Goal: Ask a question: Seek information or help from site administrators or community

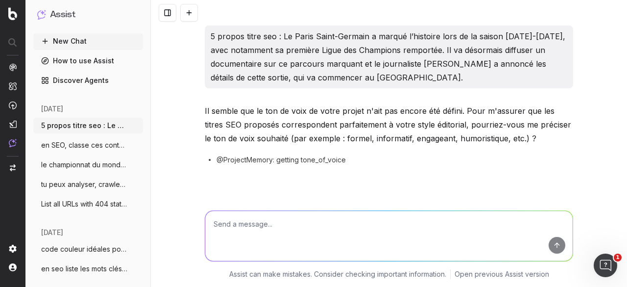
scroll to position [490, 0]
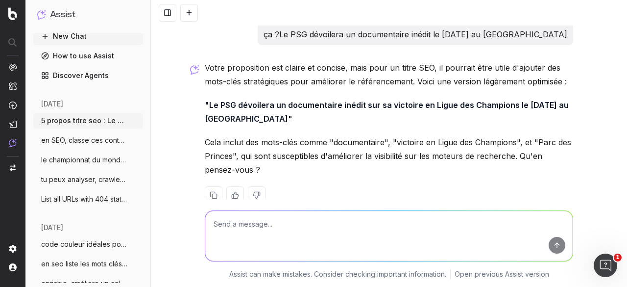
click at [285, 217] on textarea at bounding box center [388, 236] width 367 height 50
click at [89, 35] on button "New Chat" at bounding box center [88, 36] width 110 height 16
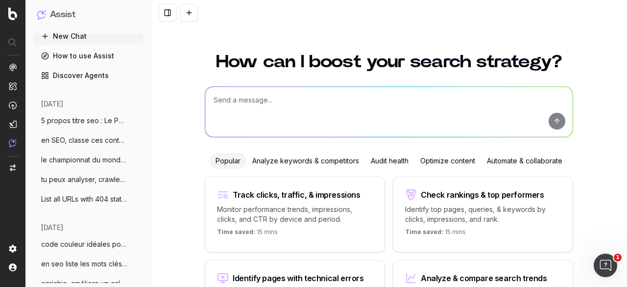
click at [290, 103] on textarea at bounding box center [388, 112] width 367 height 50
paste textarea "améliore ou synonyme de cette question : Pourquoi le Ballon d’Or n'est-il pas v…"
type textarea "améliore ou synonyme de cette question : Pourquoi le Ballon d’Or n'est-il pas v…"
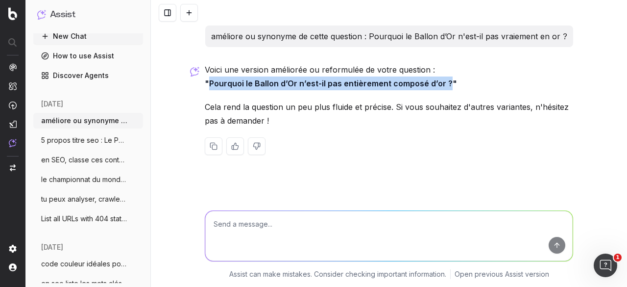
drag, startPoint x: 211, startPoint y: 81, endPoint x: 446, endPoint y: 84, distance: 235.1
click at [446, 84] on strong ""Pourquoi le Ballon d’Or n’est-il pas entièrement composé d’or ?"" at bounding box center [331, 83] width 252 height 10
copy strong "Pourquoi le Ballon d’Or n’est-il pas entièrement composé d’or ?"
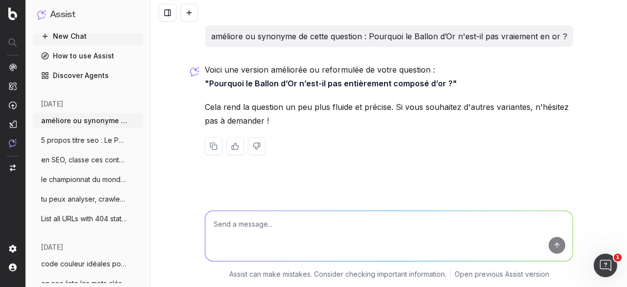
click at [296, 221] on textarea at bounding box center [388, 236] width 367 height 50
type textarea "3 autres"
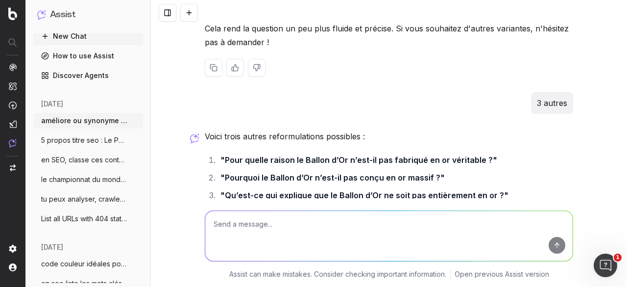
scroll to position [98, 0]
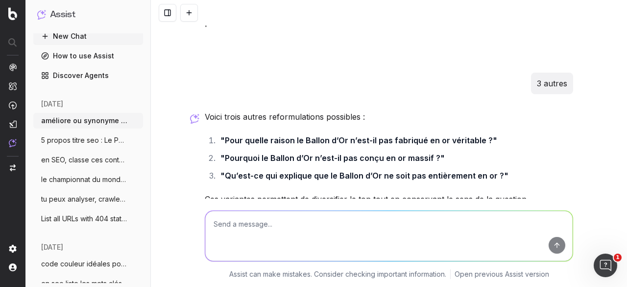
click at [263, 216] on textarea at bounding box center [388, 236] width 367 height 50
paste textarea "améliore ou synonyme de ces questions : Les clubs fixent-ils des clausent pour …"
type textarea "améliore ou synonyme de ces questions : Les clubs fixent-ils des clausent pour …"
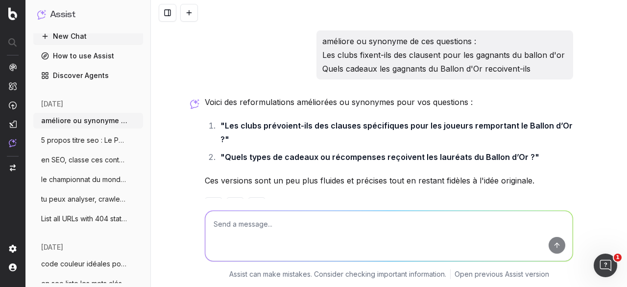
scroll to position [334, 0]
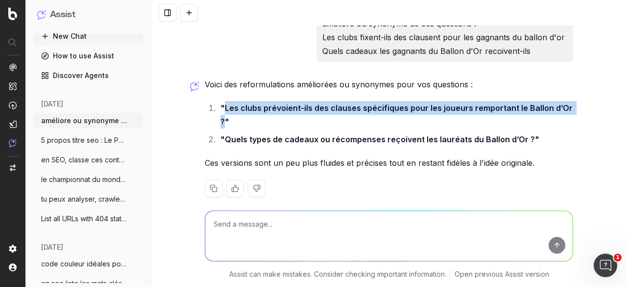
drag, startPoint x: 219, startPoint y: 107, endPoint x: 565, endPoint y: 112, distance: 345.9
click at [565, 112] on strong ""Les clubs prévoient-ils des clauses spécifiques pour les joueurs remportant le…" at bounding box center [397, 115] width 354 height 24
copy strong "Les clubs prévoient-ils des clauses spécifiques pour les joueurs remportant le …"
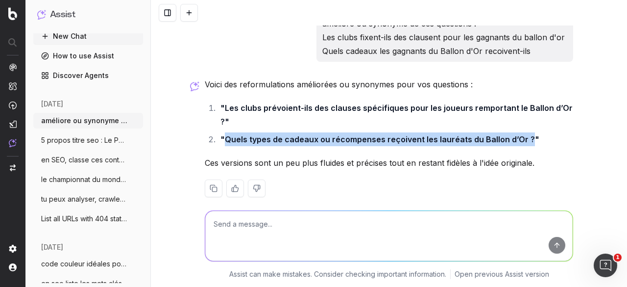
drag, startPoint x: 220, startPoint y: 123, endPoint x: 520, endPoint y: 121, distance: 299.8
click at [520, 134] on strong ""Quels types de cadeaux ou récompenses reçoivent les lauréats du Ballon d’Or ?"" at bounding box center [379, 139] width 319 height 10
copy strong "Quels types de cadeaux ou récompenses reçoivent les lauréats du Ballon d’Or ?"
